Goal: Find specific page/section: Find specific page/section

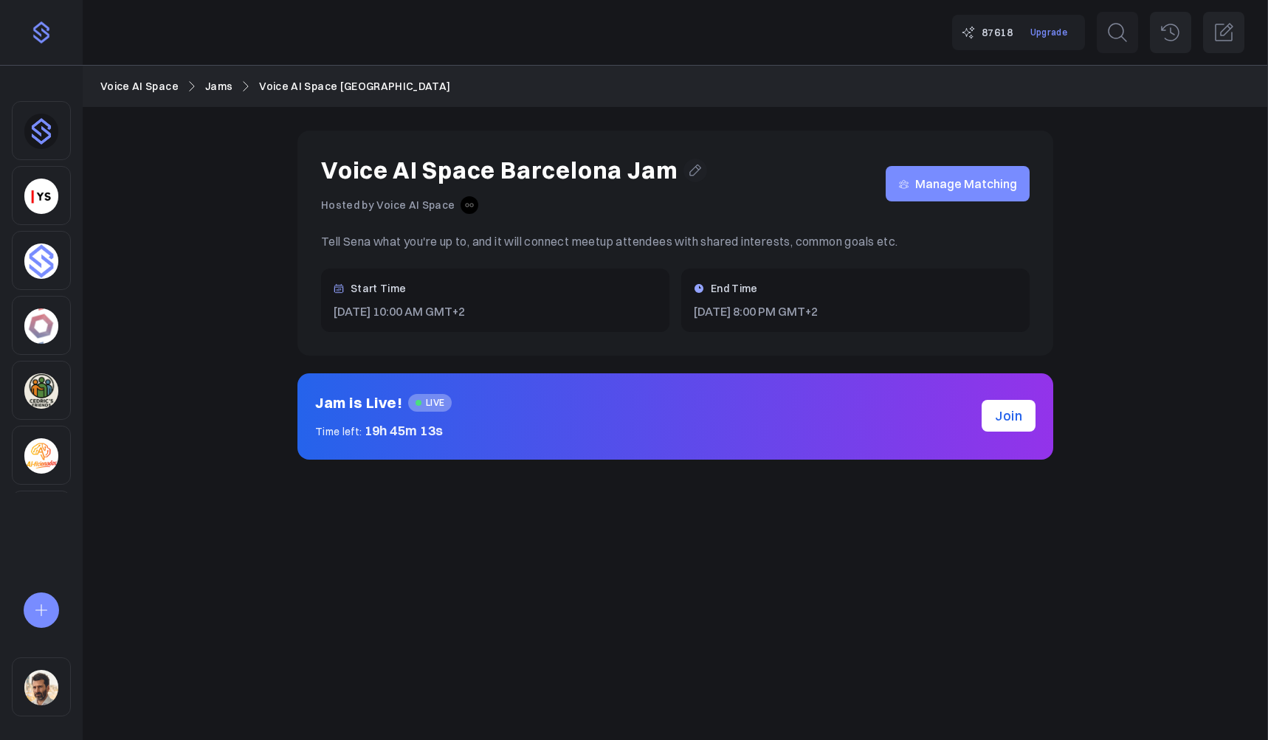
click at [218, 90] on link "Jams" at bounding box center [218, 86] width 27 height 16
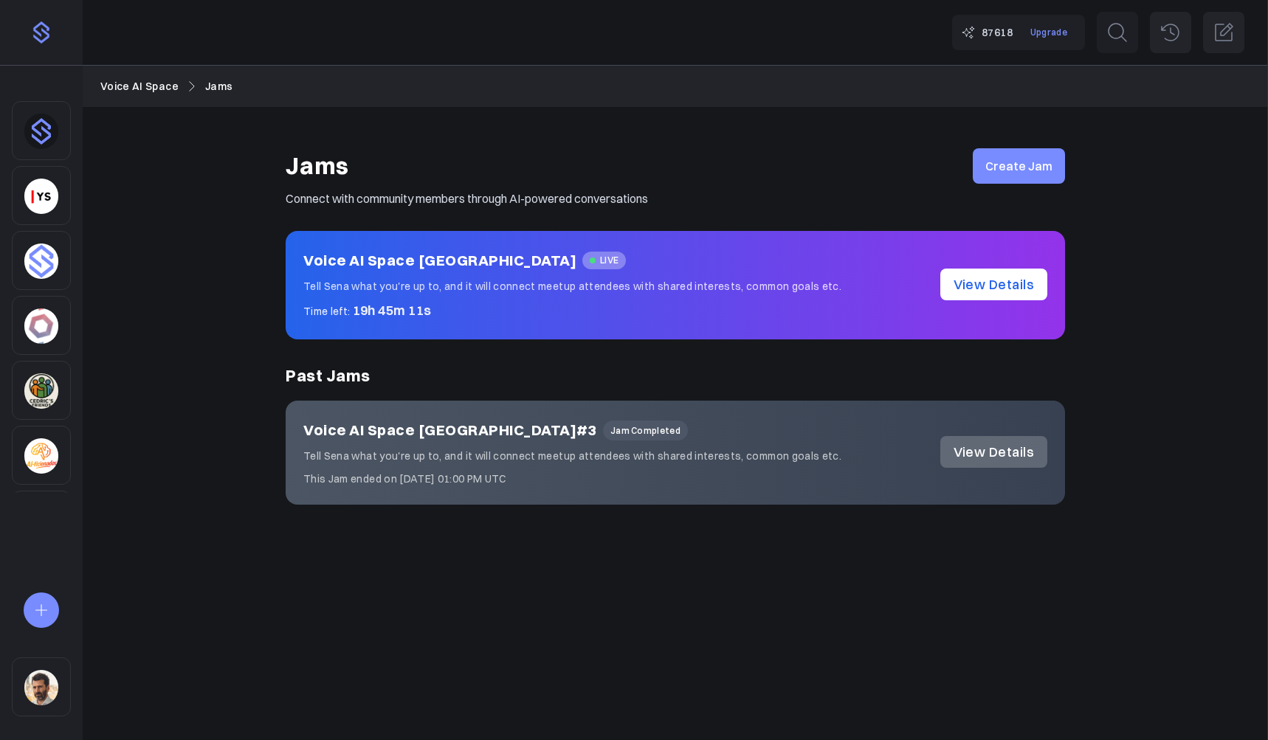
click at [156, 87] on link "Voice AI Space" at bounding box center [139, 86] width 78 height 16
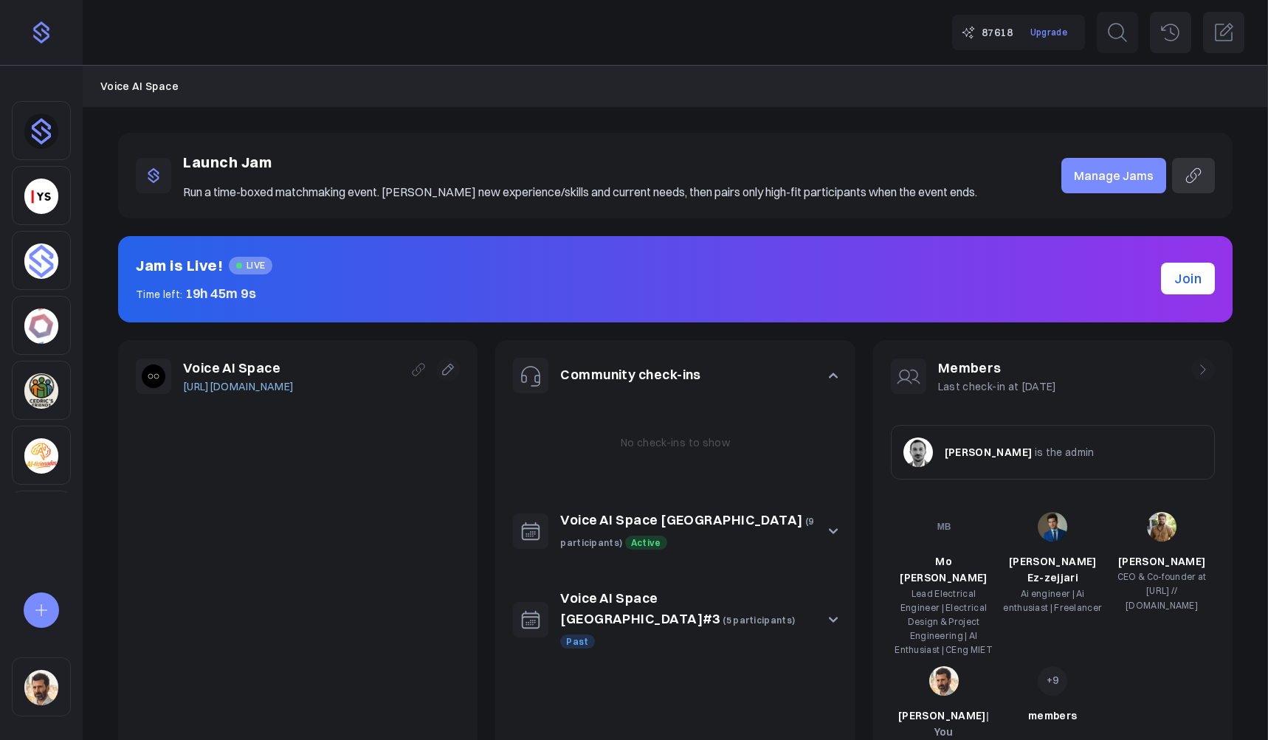
scroll to position [118, 0]
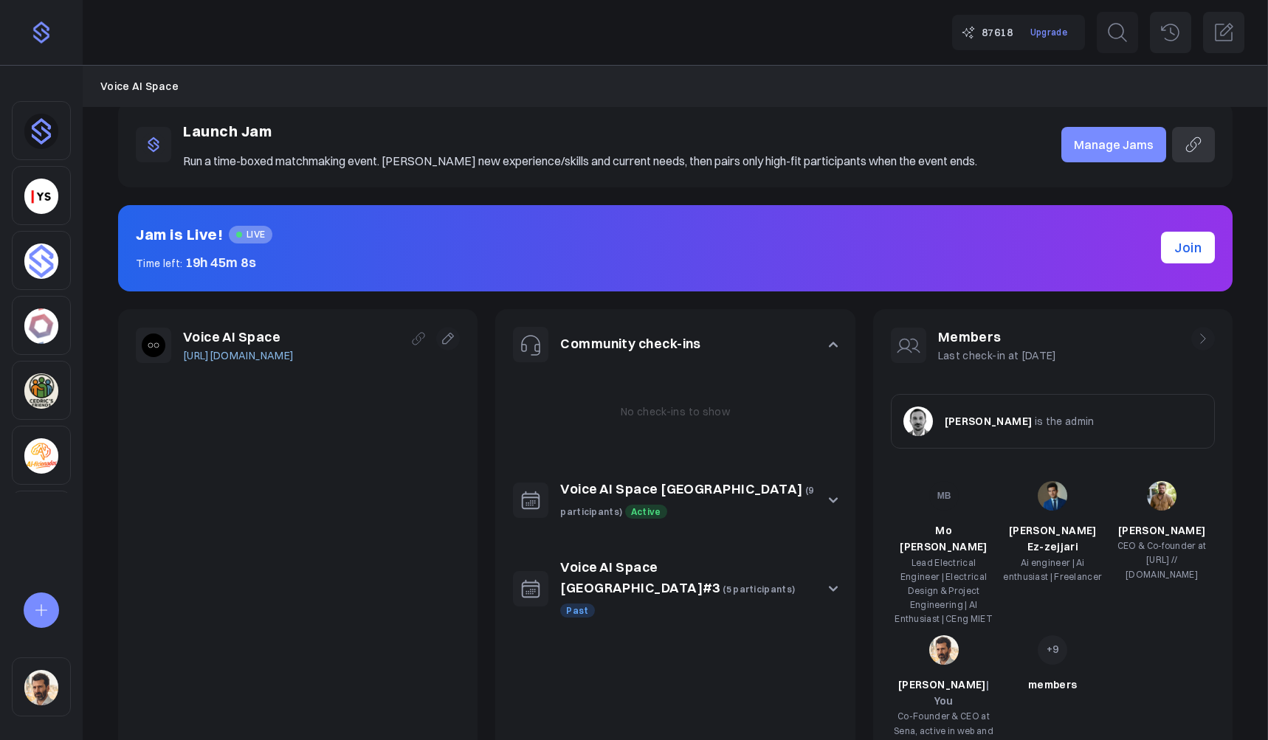
click at [838, 499] on button "Voice AI Space Barcelona (9 participants) Active" at bounding box center [675, 500] width 360 height 78
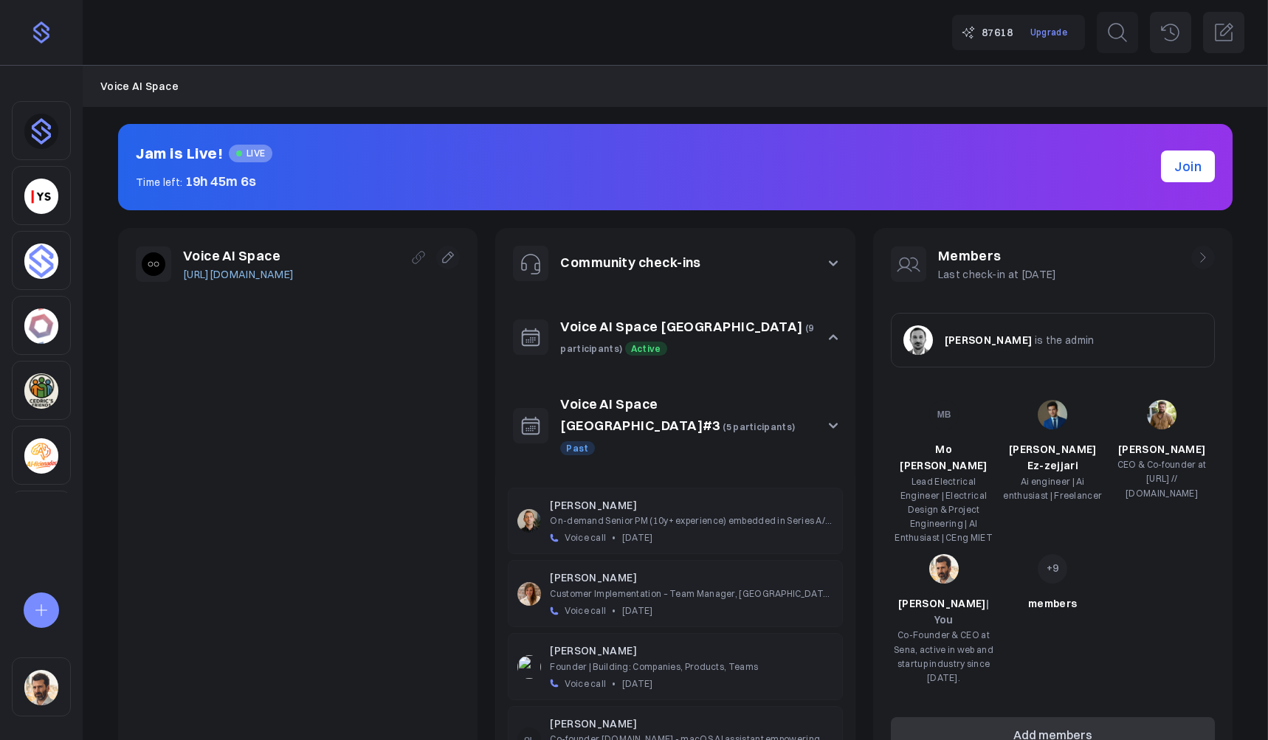
scroll to position [205, 0]
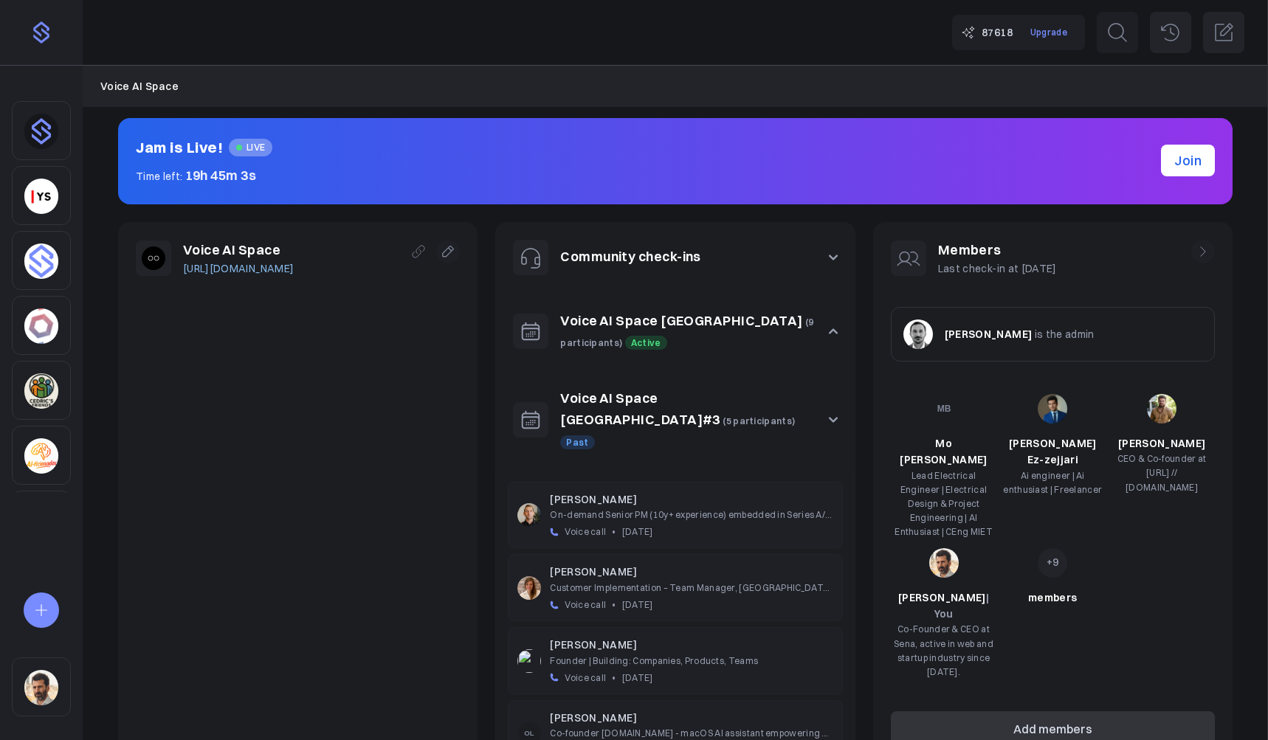
click at [528, 577] on img at bounding box center [530, 589] width 24 height 24
click at [628, 401] on link "Voice AI Space London#3" at bounding box center [640, 409] width 160 height 38
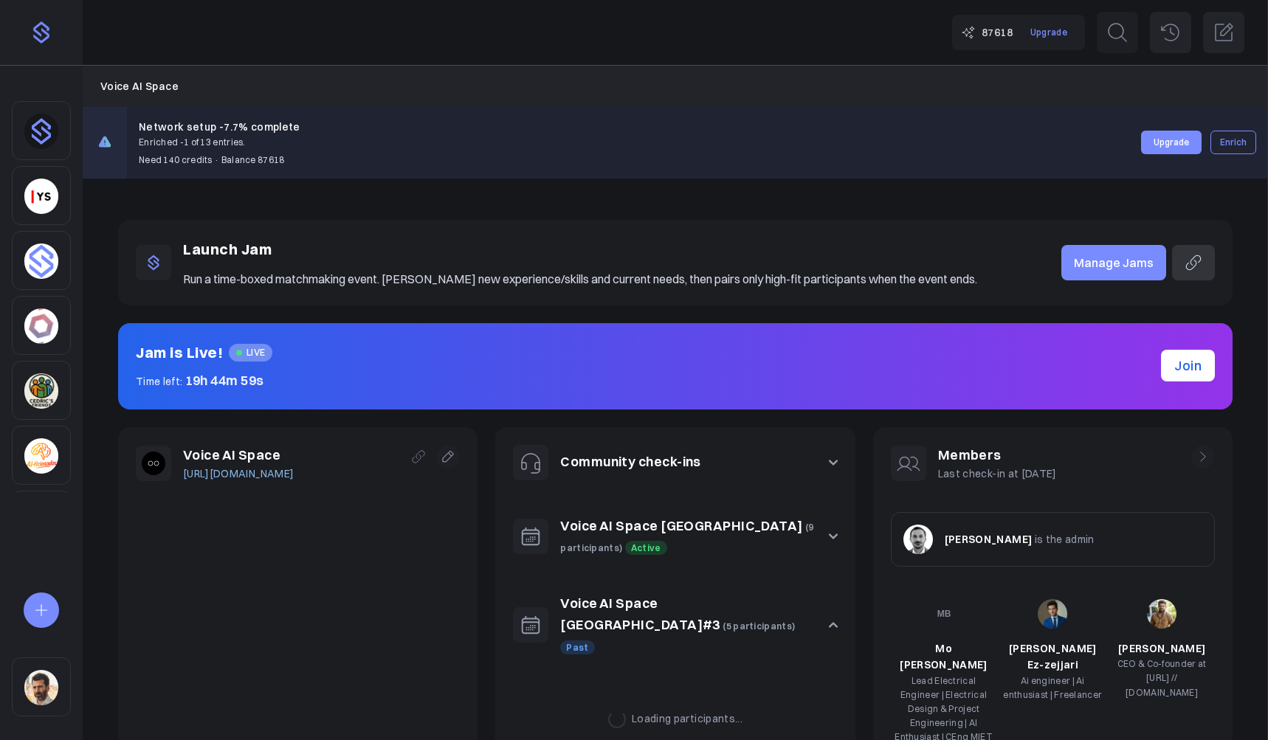
scroll to position [205, 0]
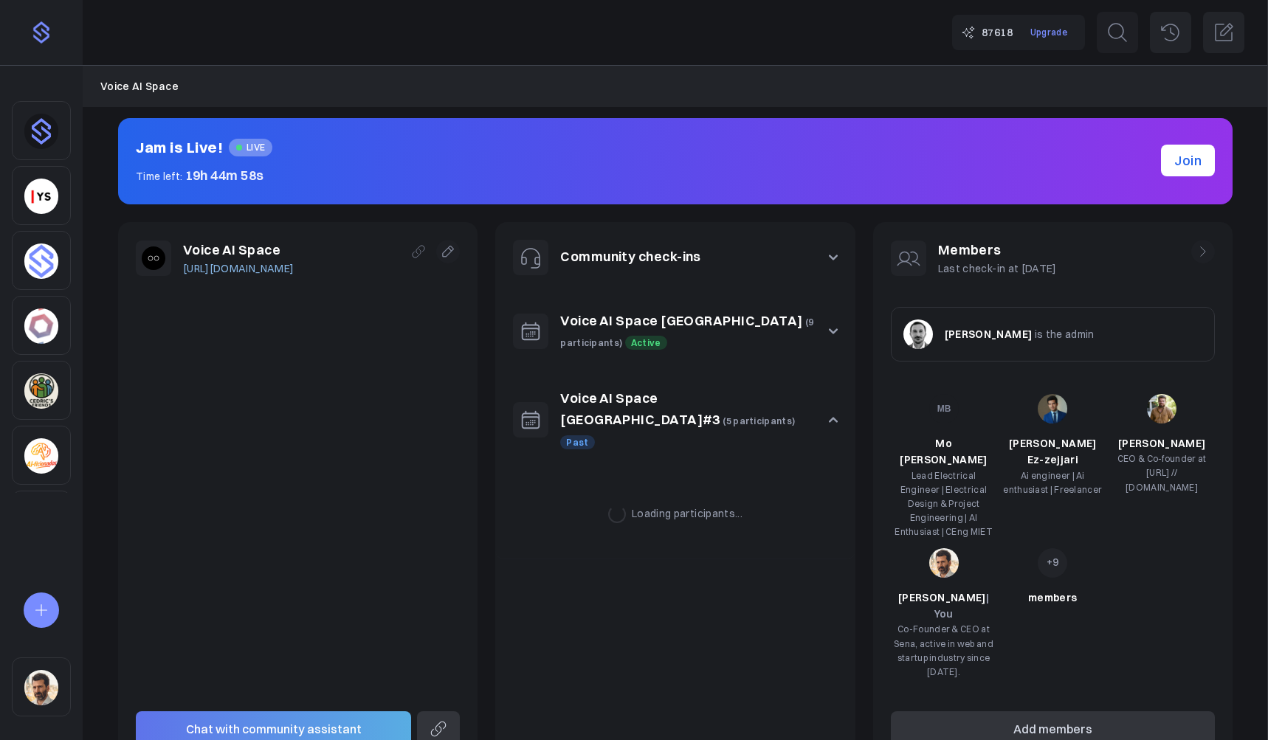
click at [625, 312] on link "Voice AI Space [GEOGRAPHIC_DATA]" at bounding box center [681, 320] width 242 height 17
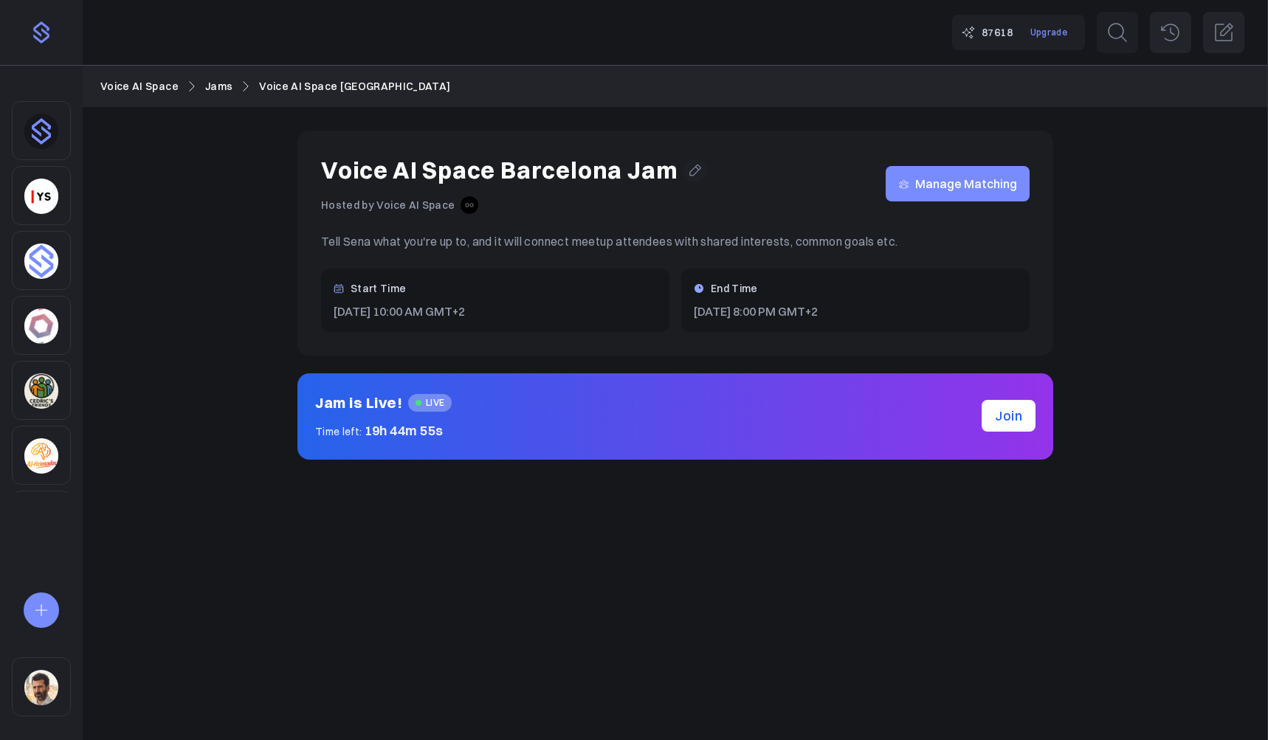
click at [1012, 184] on span "Manage Matching" at bounding box center [966, 184] width 102 height 0
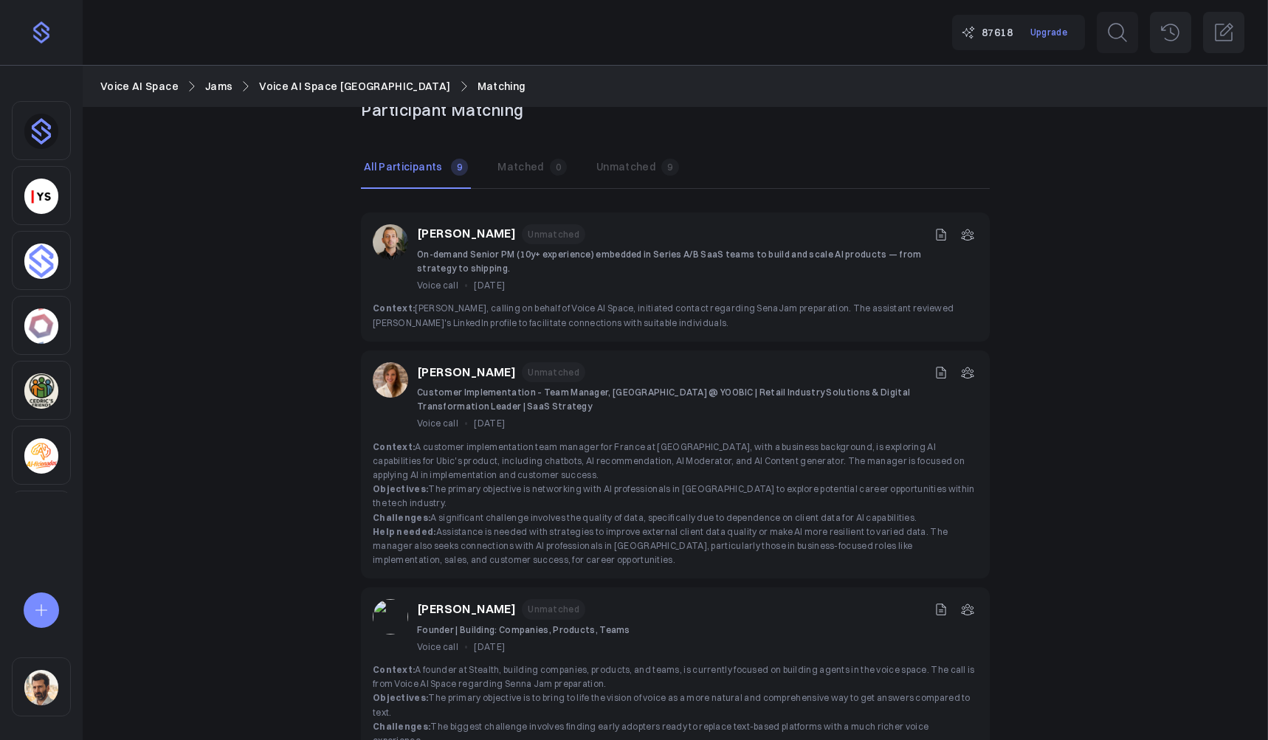
scroll to position [46, 0]
